Goal: Information Seeking & Learning: Learn about a topic

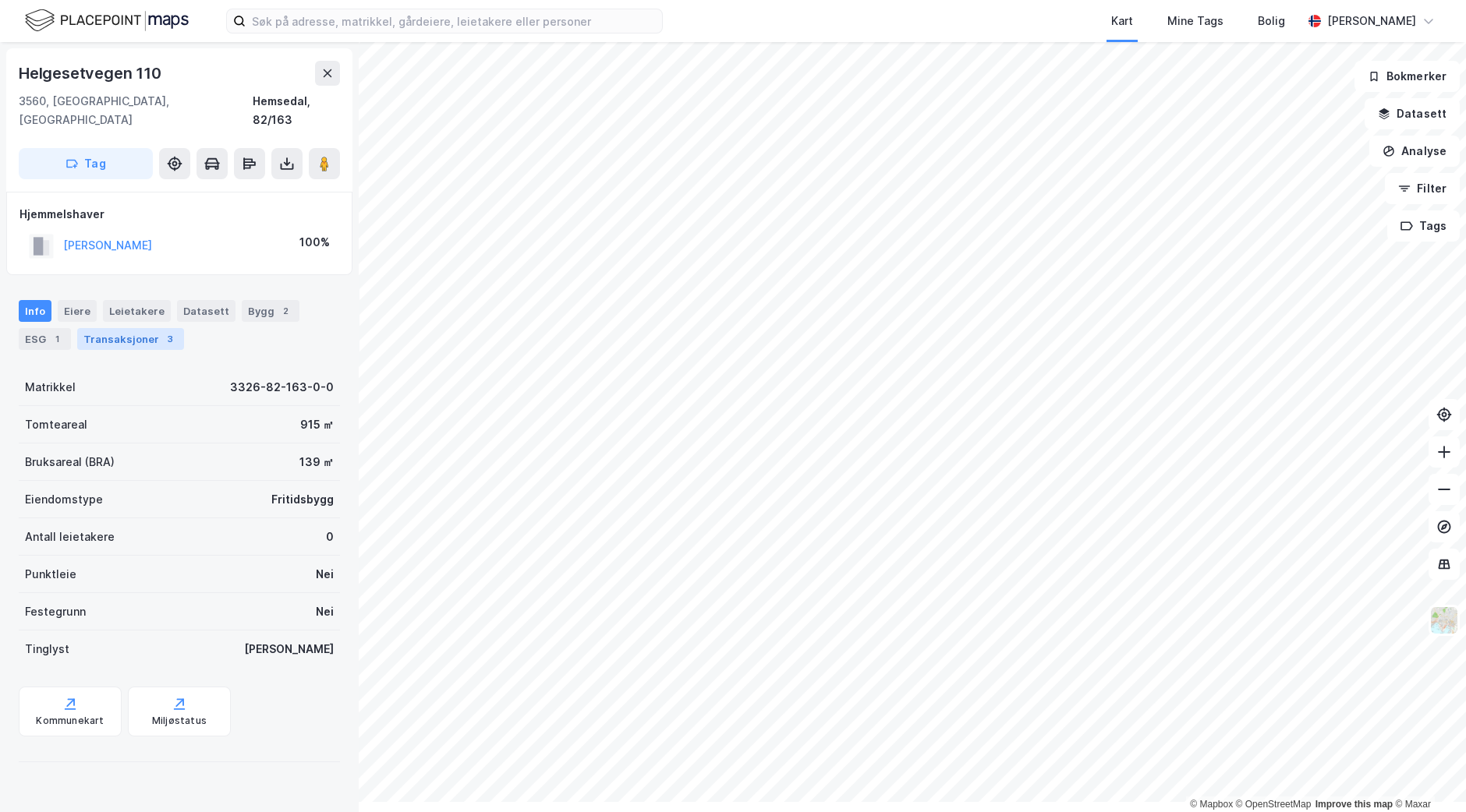
click at [159, 350] on div "Transaksjoner 3" at bounding box center [130, 339] width 106 height 22
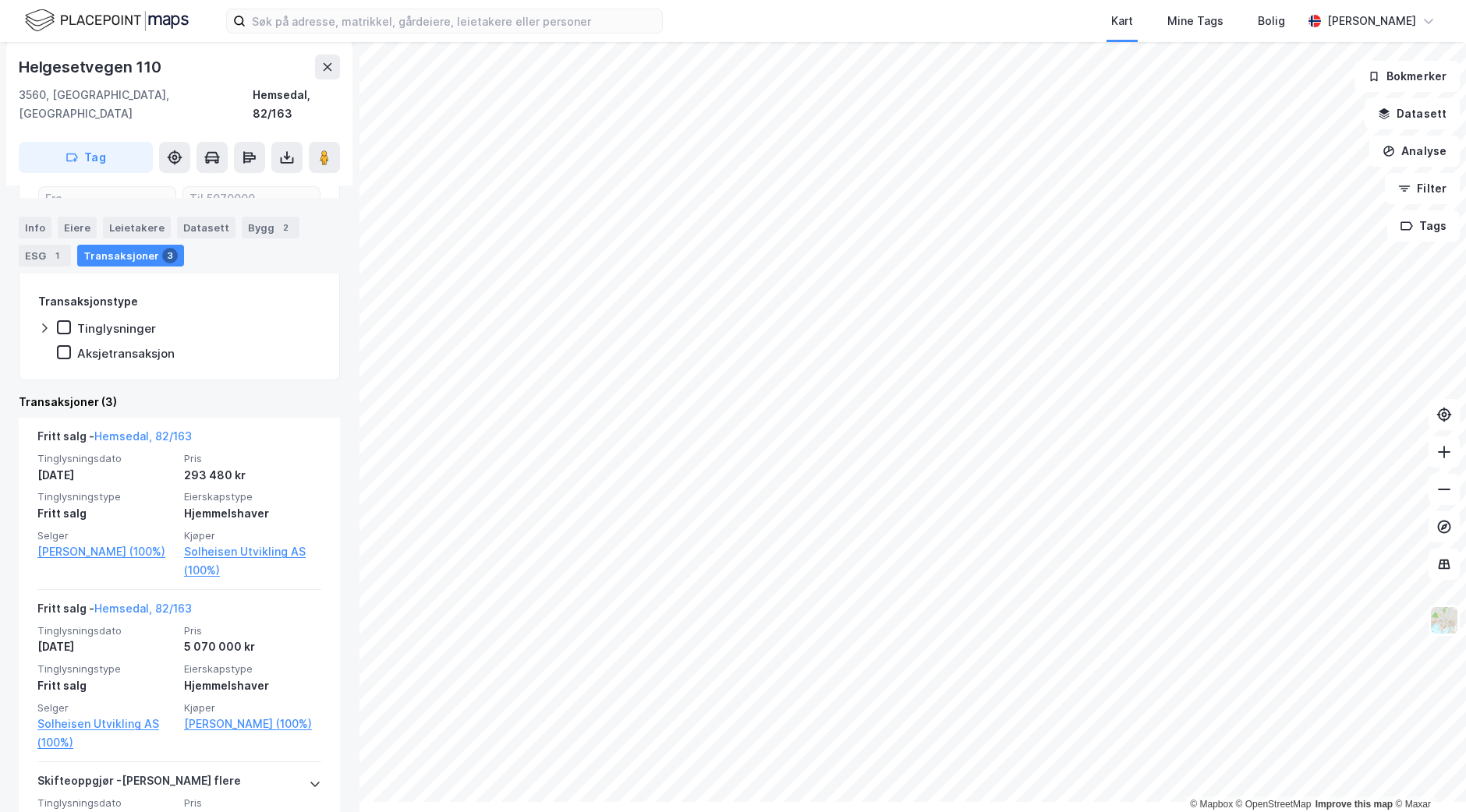
scroll to position [225, 0]
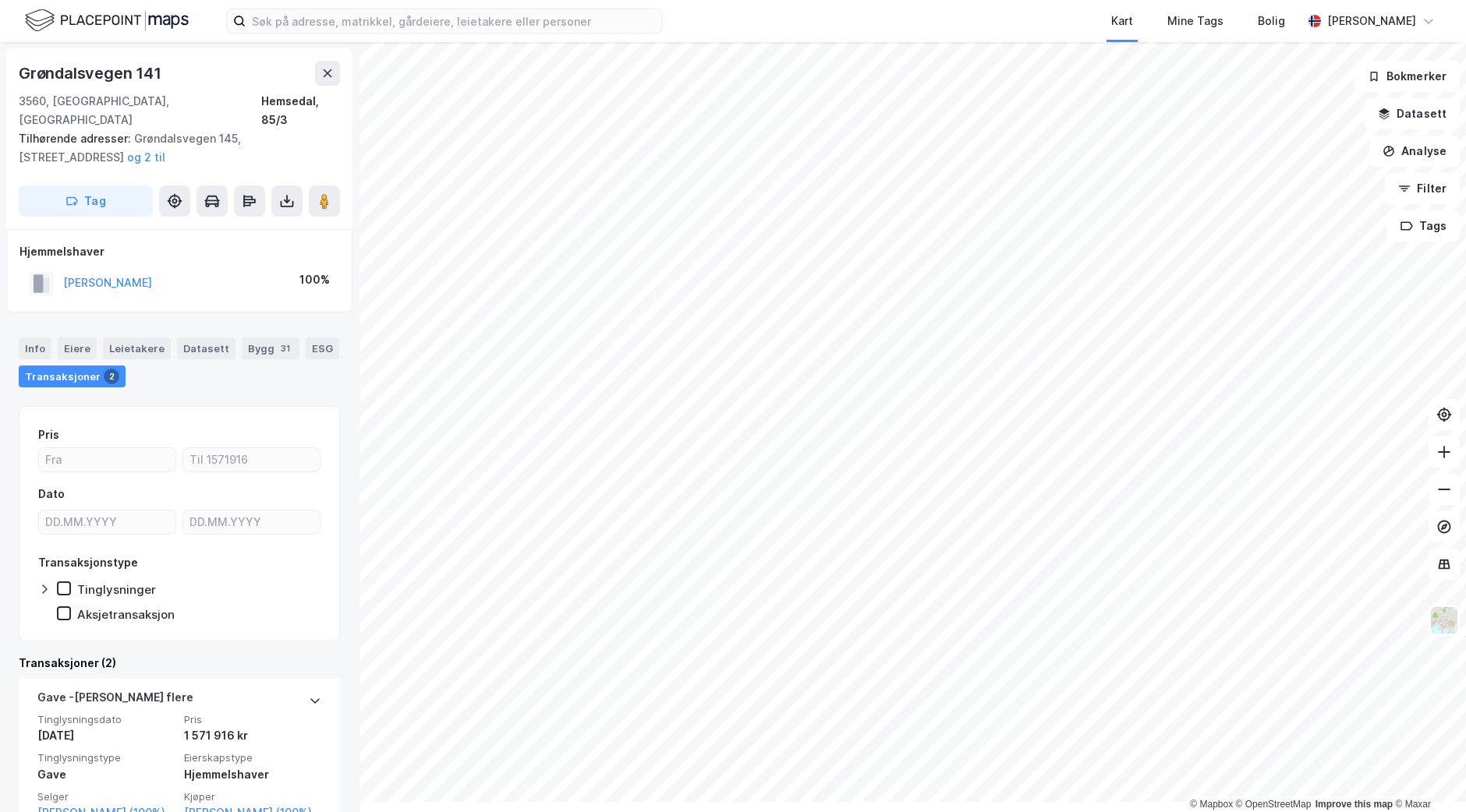
scroll to position [35, 0]
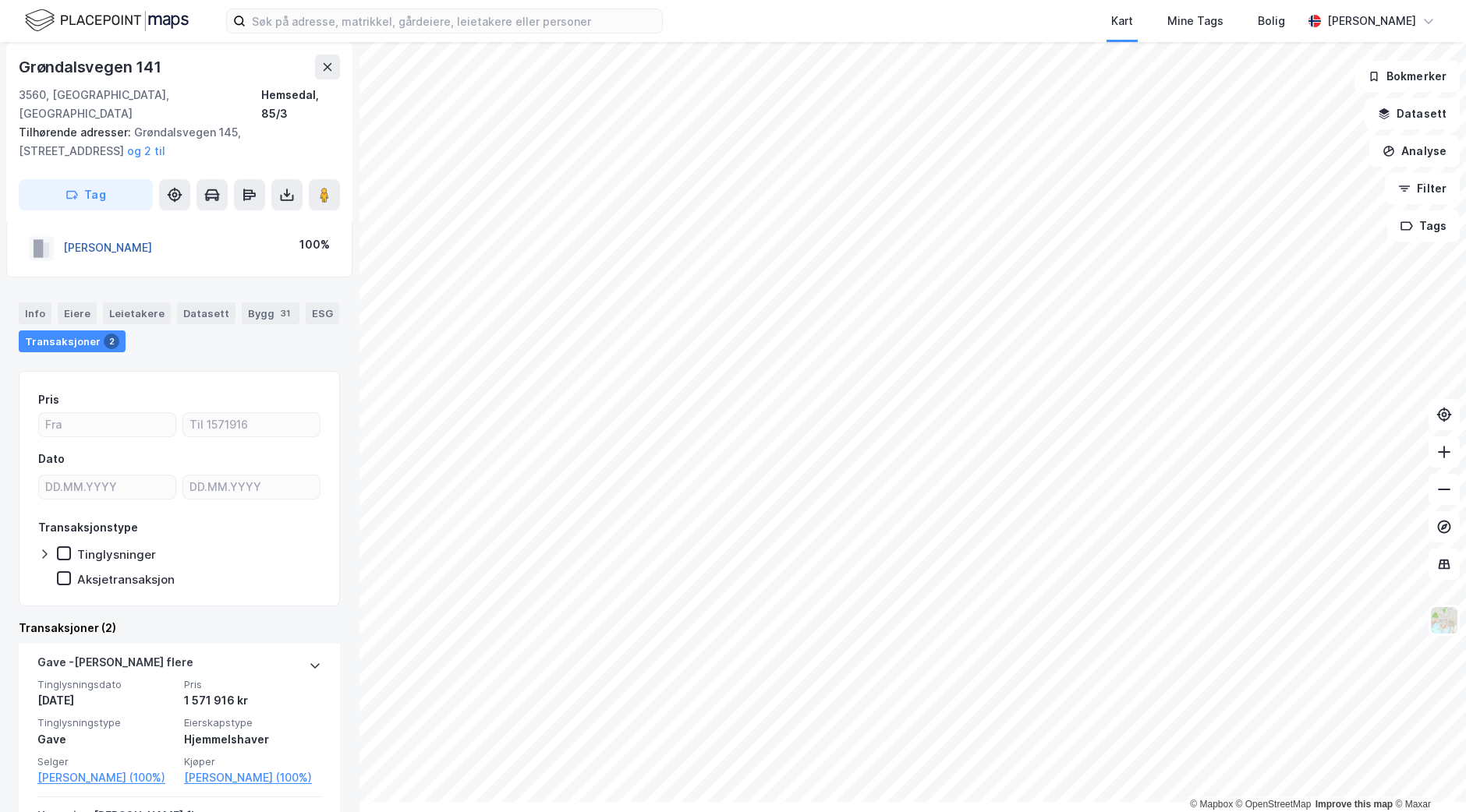
click at [0, 0] on button "[PERSON_NAME]" at bounding box center [0, 0] width 0 height 0
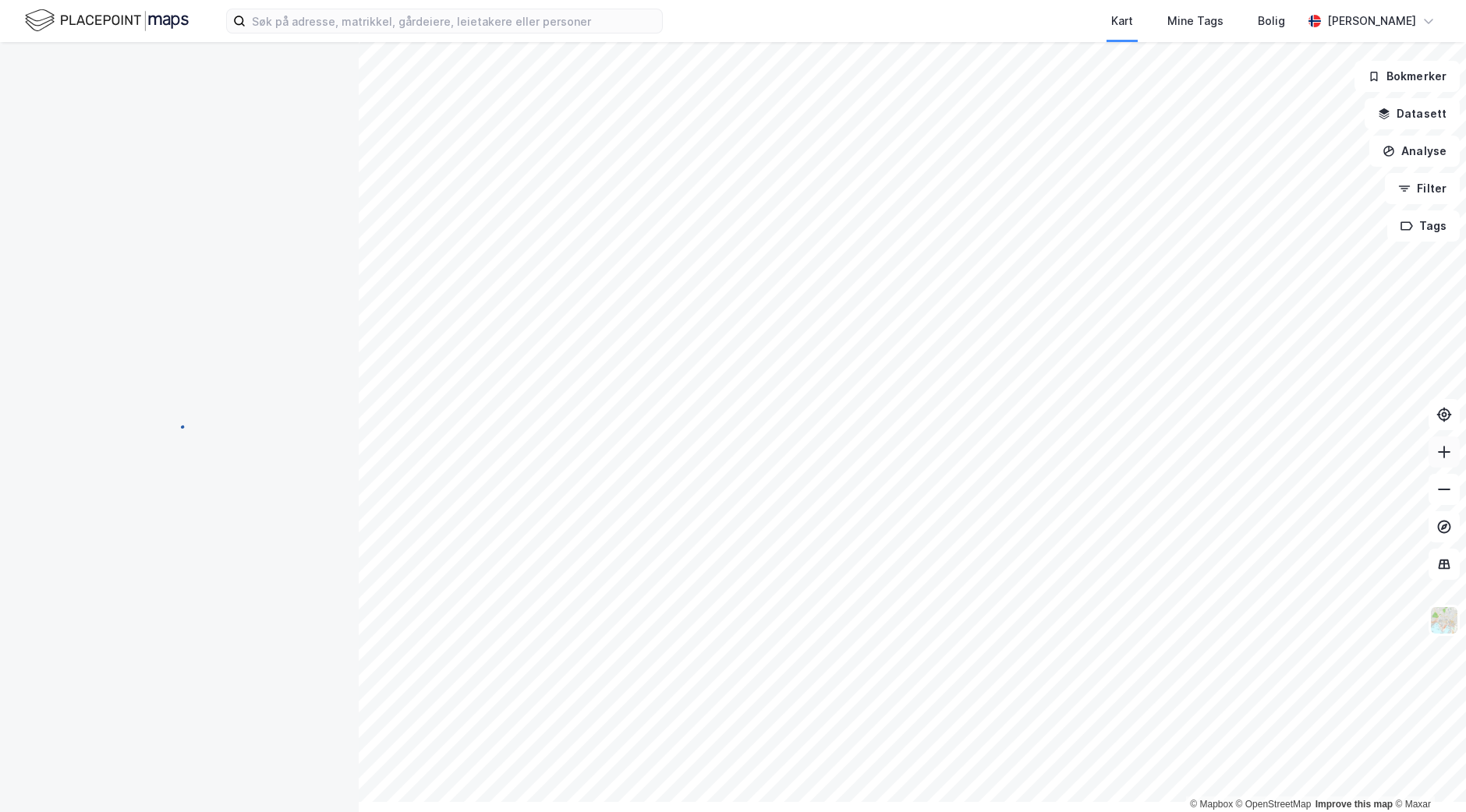
scroll to position [28, 0]
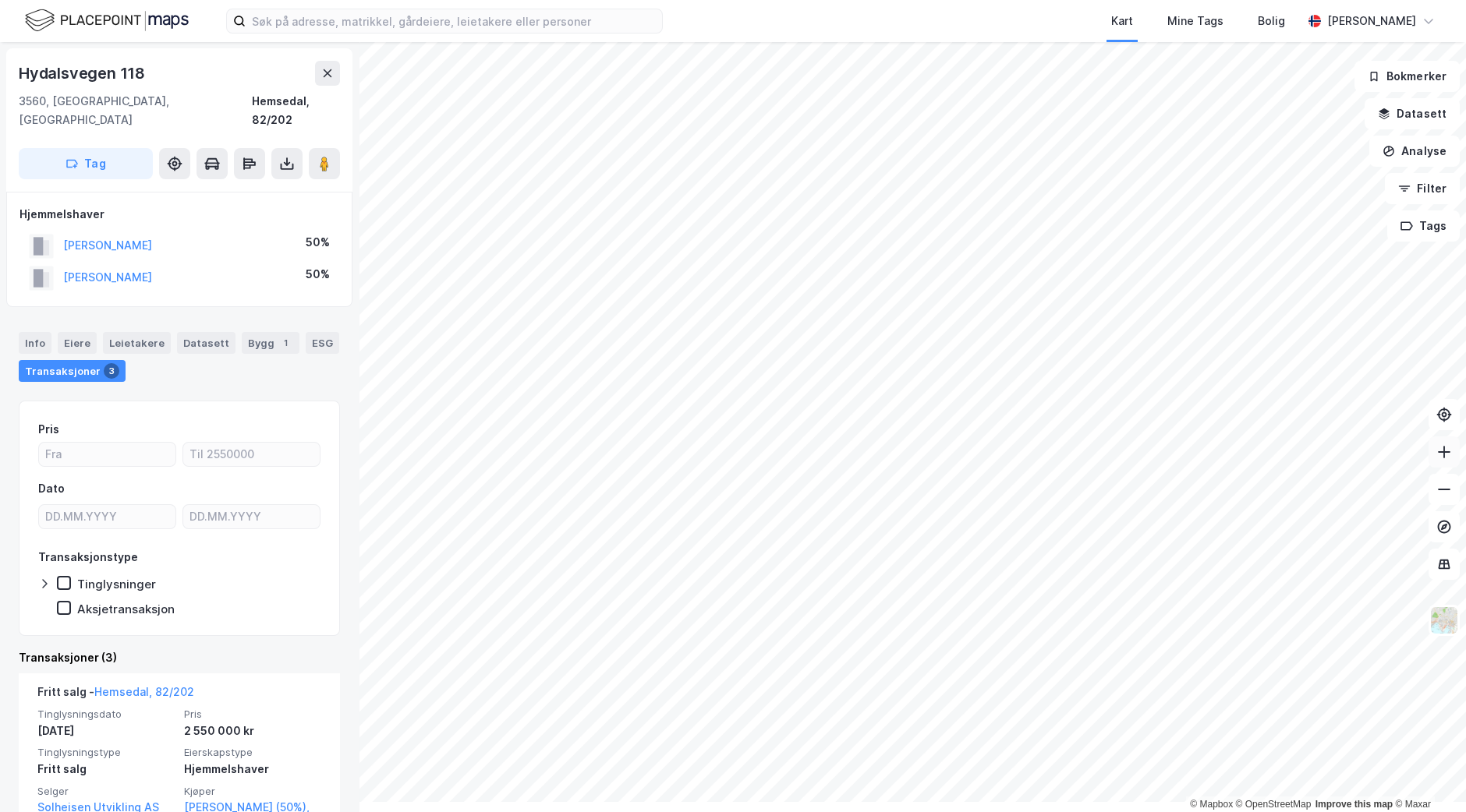
scroll to position [28, 0]
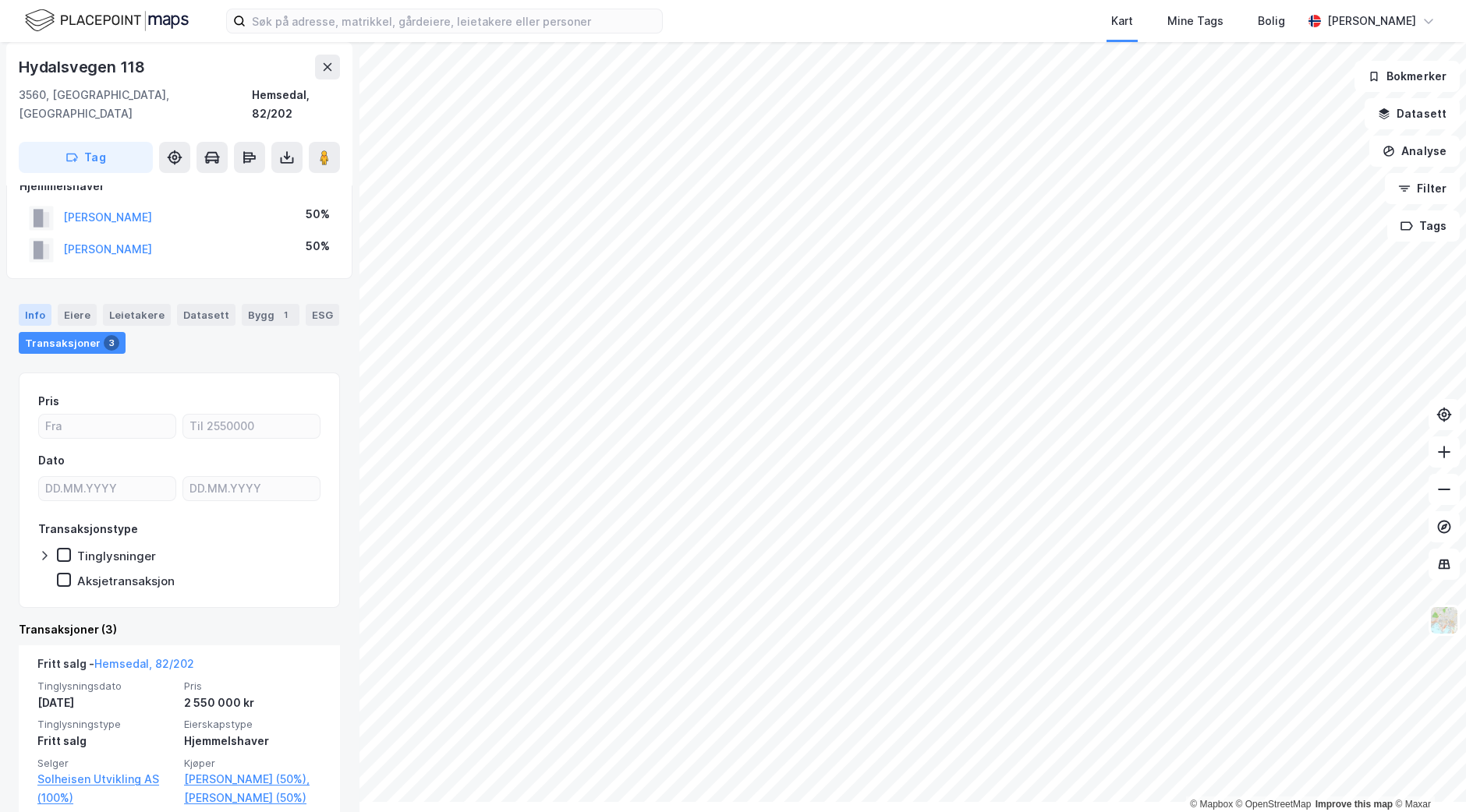
click at [45, 326] on div "Info" at bounding box center [35, 315] width 33 height 22
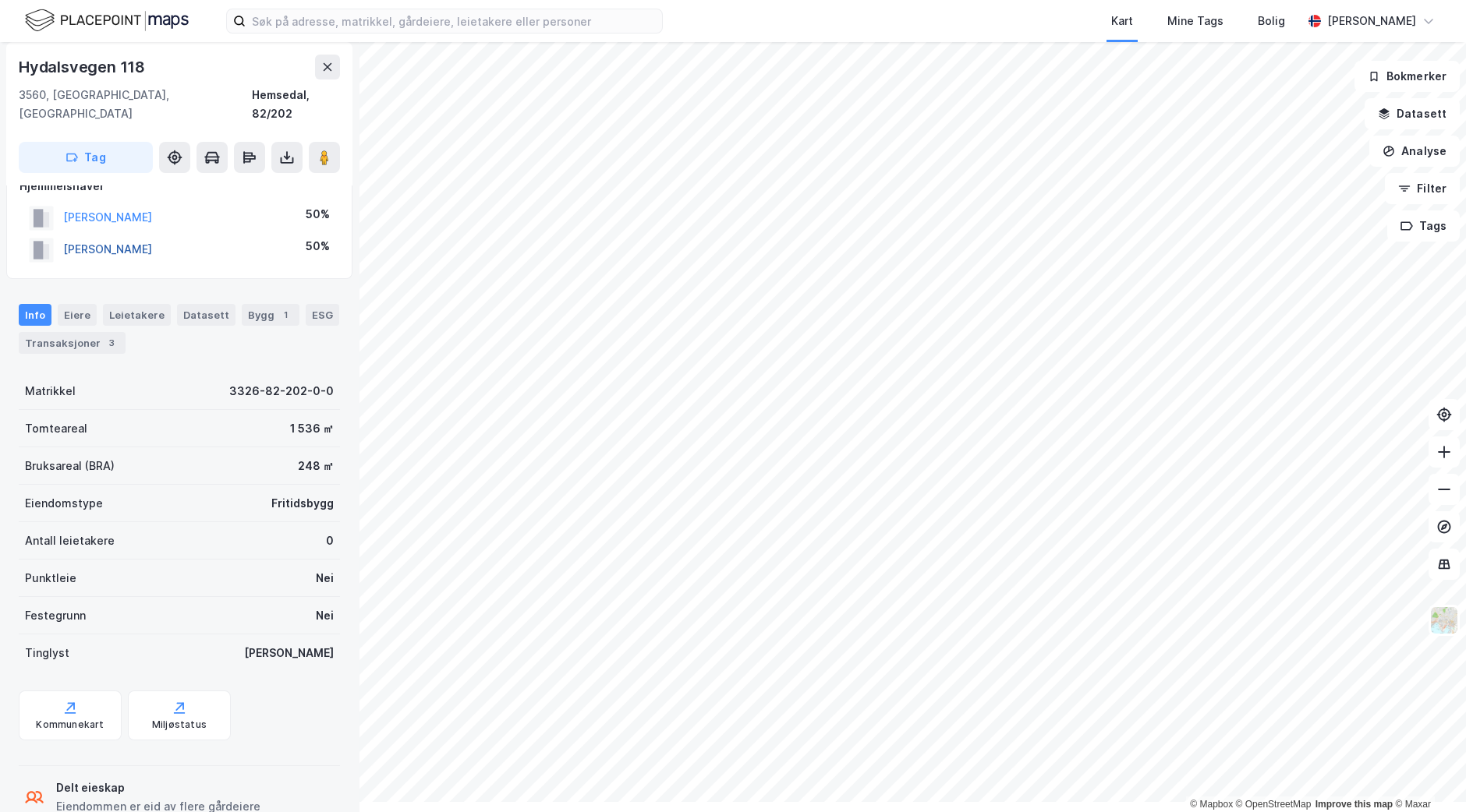
click at [0, 0] on button "[PERSON_NAME]" at bounding box center [0, 0] width 0 height 0
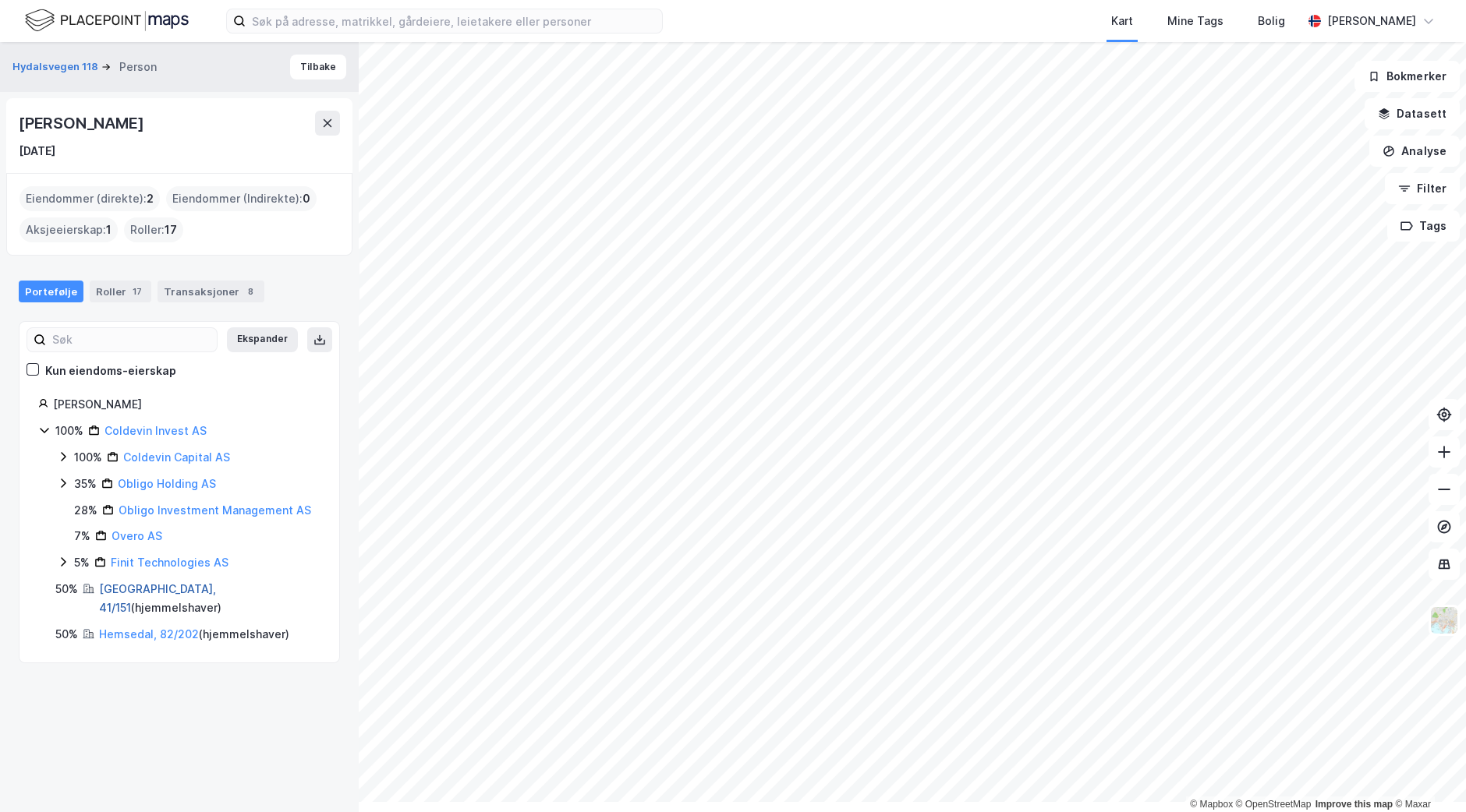
click at [142, 614] on link "[GEOGRAPHIC_DATA], 41/151" at bounding box center [157, 597] width 117 height 32
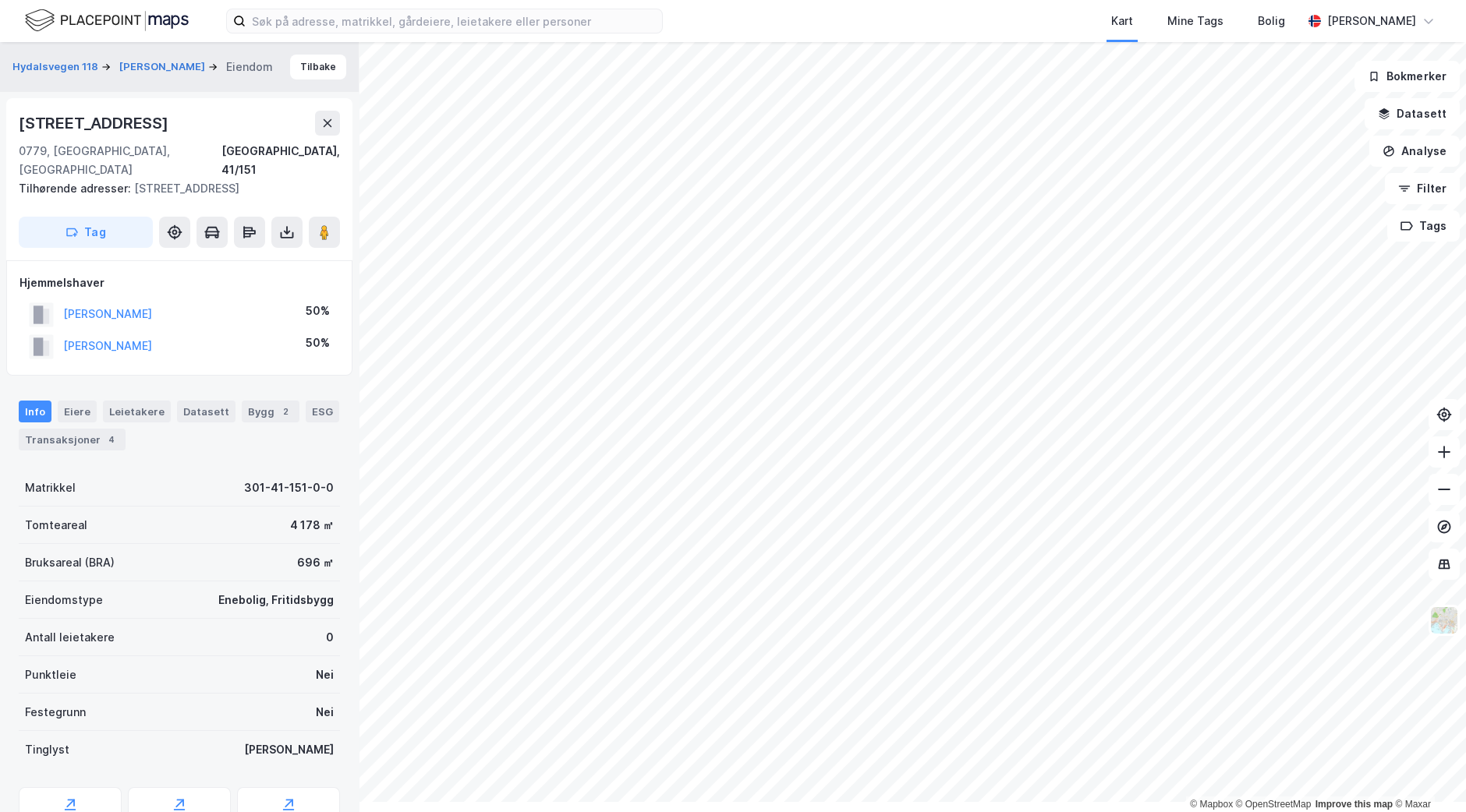
scroll to position [28, 0]
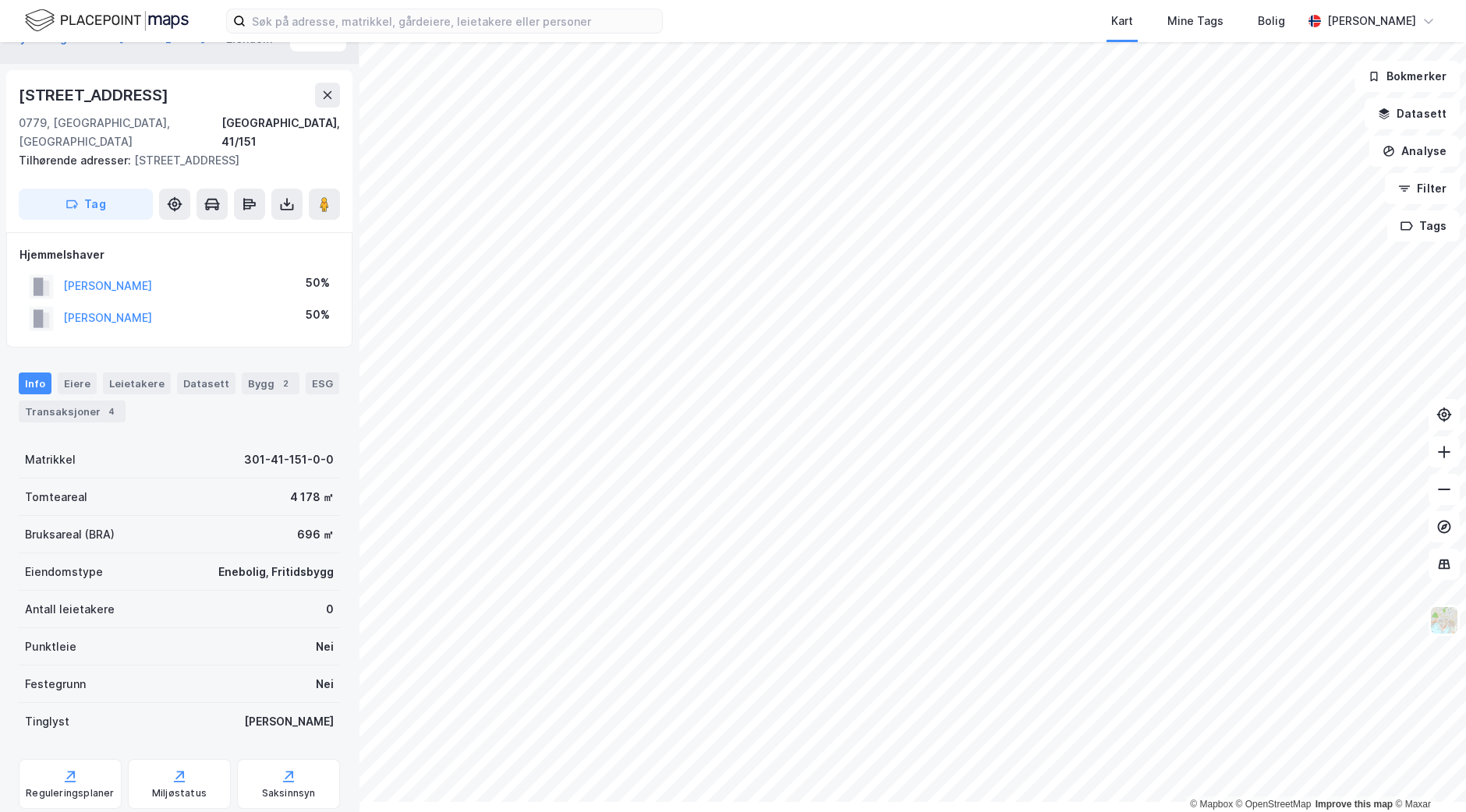
click at [152, 328] on div "[PERSON_NAME]" at bounding box center [107, 317] width 89 height 18
click at [0, 0] on button "[PERSON_NAME]" at bounding box center [0, 0] width 0 height 0
